Goal: Navigation & Orientation: Find specific page/section

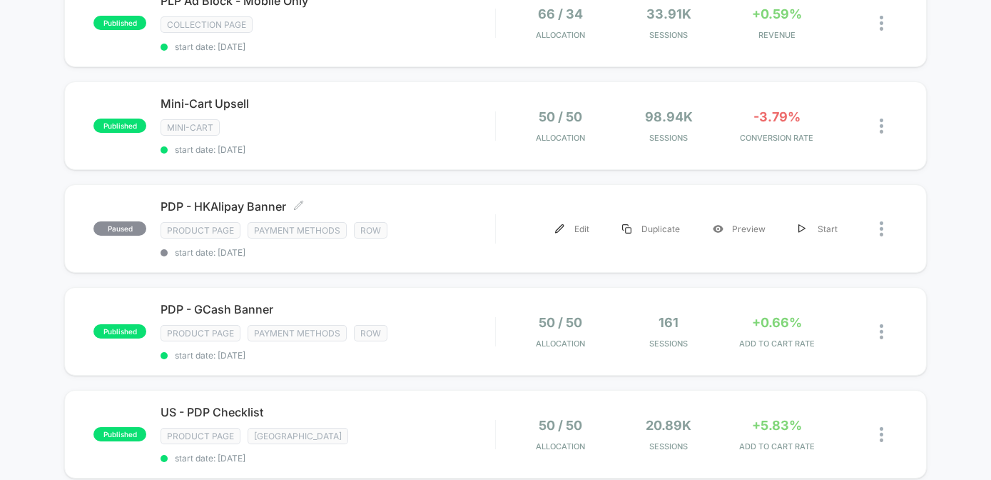
scroll to position [1093, 0]
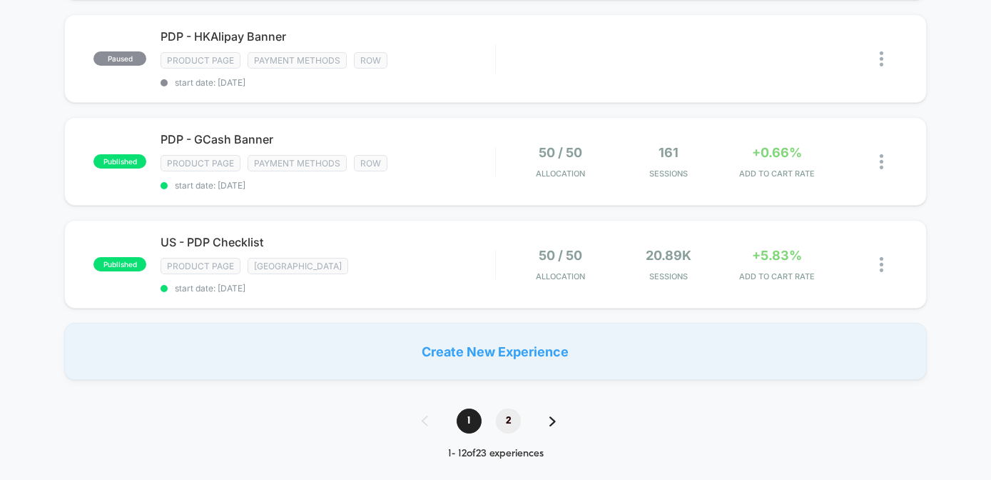
click at [512, 410] on span "2" at bounding box center [508, 420] width 25 height 25
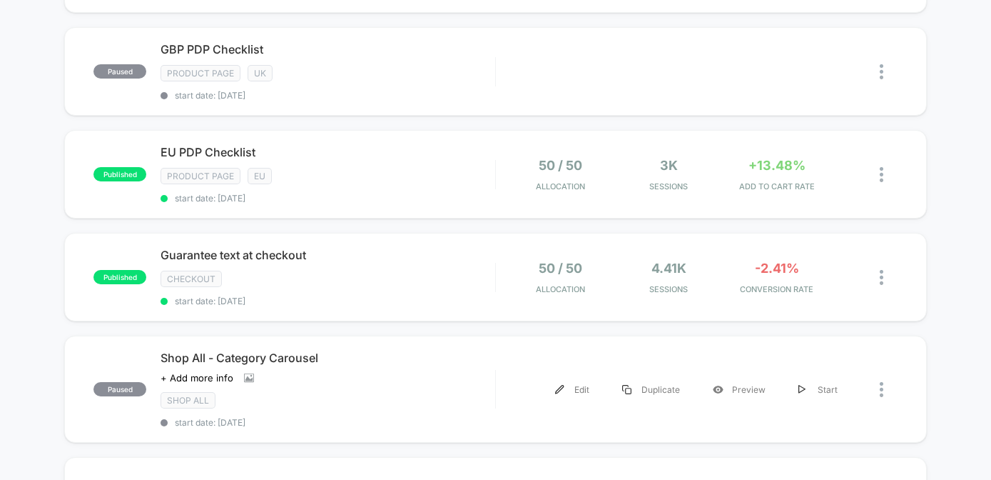
scroll to position [788, 0]
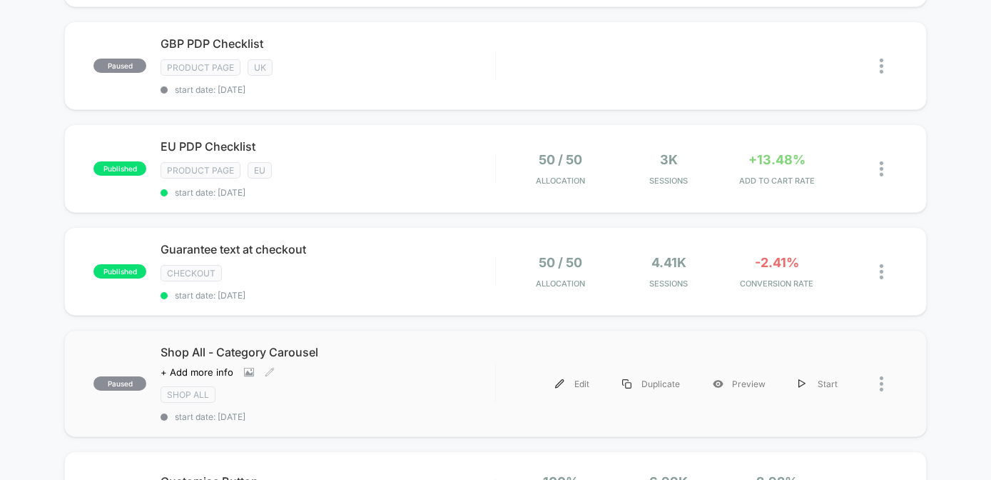
click at [396, 366] on div "Shop All - Category Carousel Click to view images Click to edit experience deta…" at bounding box center [328, 383] width 334 height 77
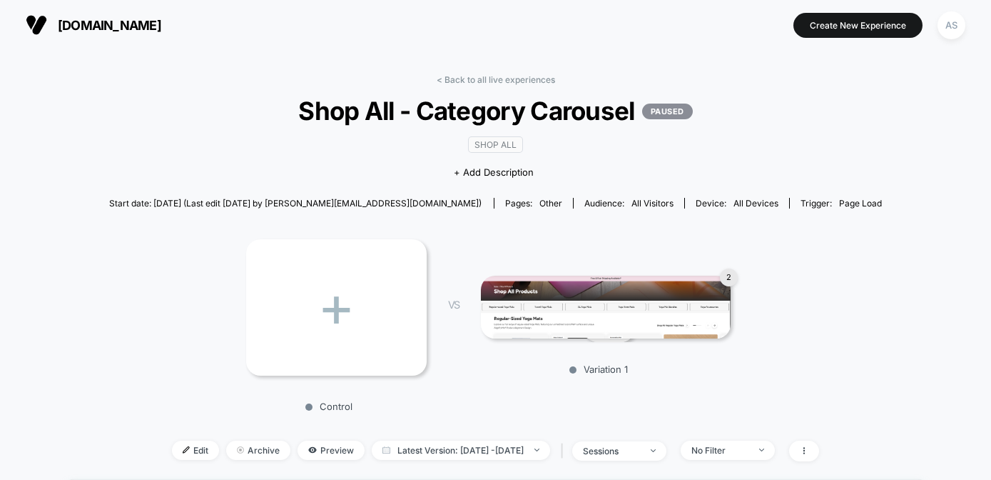
click at [463, 77] on link "< Back to all live experiences" at bounding box center [496, 79] width 118 height 11
